Goal: Transaction & Acquisition: Purchase product/service

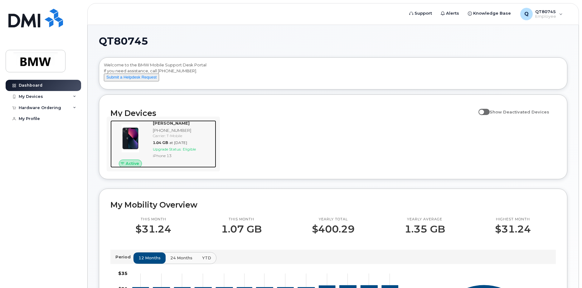
click at [184, 152] on span "Eligible" at bounding box center [189, 149] width 13 height 5
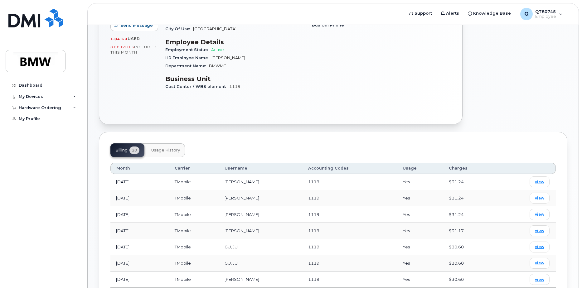
scroll to position [73, 0]
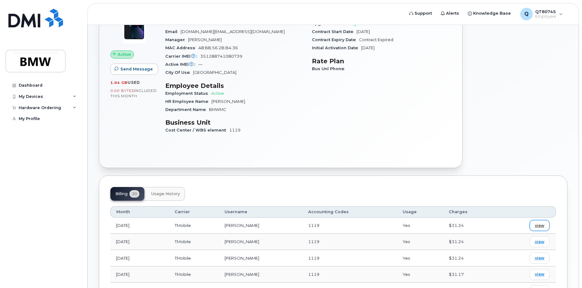
click at [540, 227] on span "view" at bounding box center [539, 226] width 9 height 6
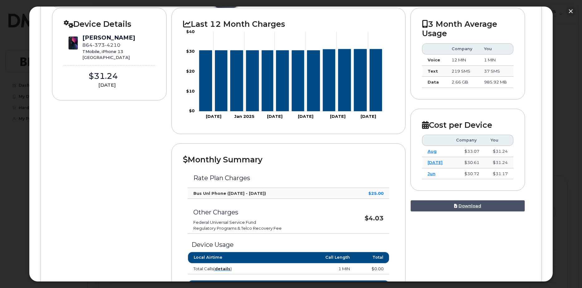
scroll to position [45, 0]
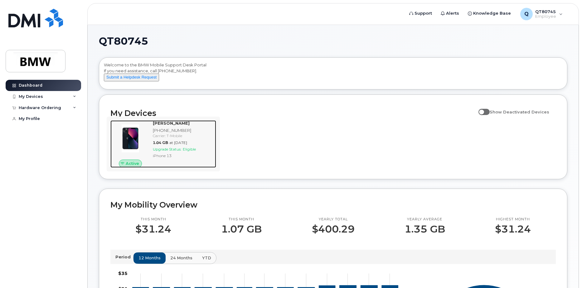
click at [134, 167] on span "Active" at bounding box center [132, 164] width 13 height 6
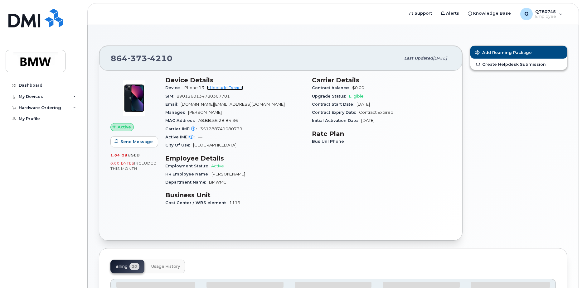
click at [227, 87] on link "+ Upgrade Device" at bounding box center [225, 87] width 36 height 5
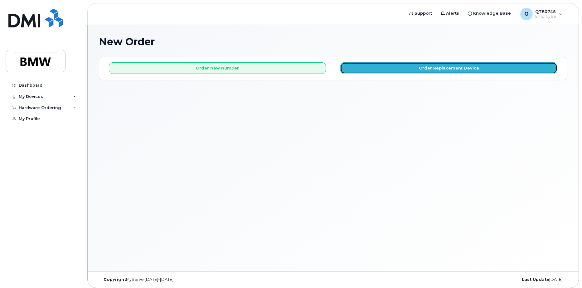
click at [429, 68] on button "Order Replacement Device" at bounding box center [448, 68] width 217 height 12
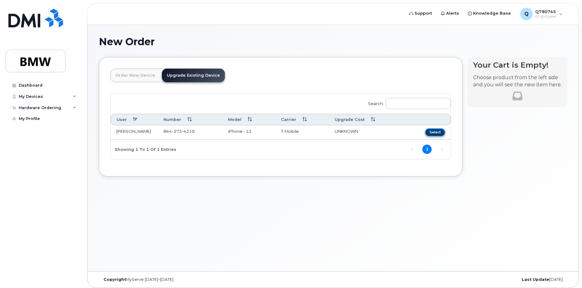
click at [435, 133] on button "Select" at bounding box center [435, 132] width 20 height 8
